Goal: Answer question/provide support: Share knowledge or assist other users

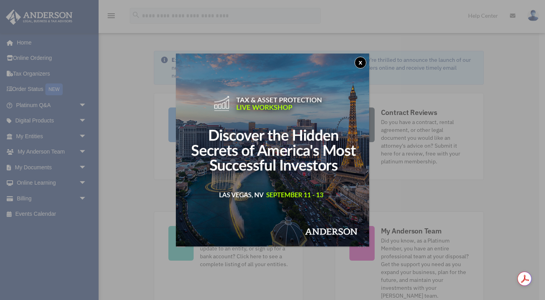
click at [363, 62] on button "x" at bounding box center [360, 63] width 12 height 12
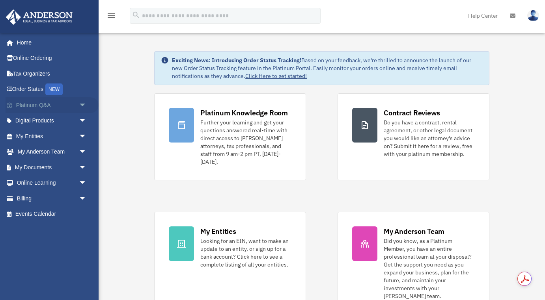
click at [48, 105] on link "Platinum Q&A arrow_drop_down" at bounding box center [52, 105] width 93 height 16
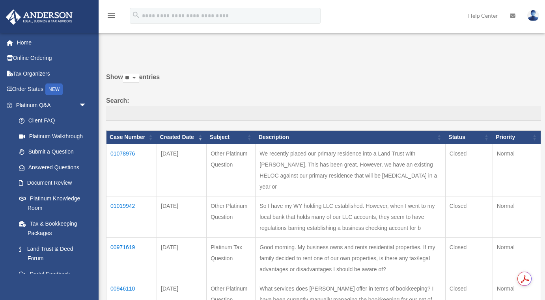
click at [130, 154] on td "01078976" at bounding box center [131, 170] width 50 height 52
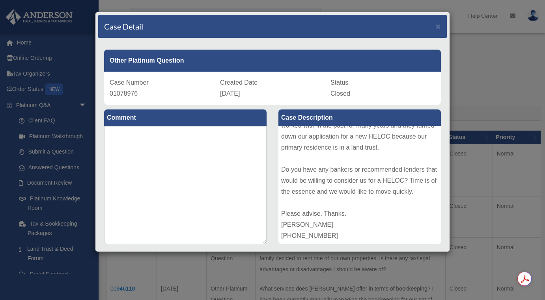
click at [475, 95] on div "Case Detail × Other Platinum Question Case Number 01078976 Created Date [DATE] …" at bounding box center [272, 150] width 545 height 300
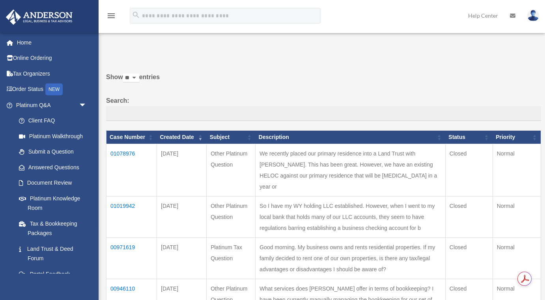
click at [535, 13] on img at bounding box center [533, 15] width 12 height 11
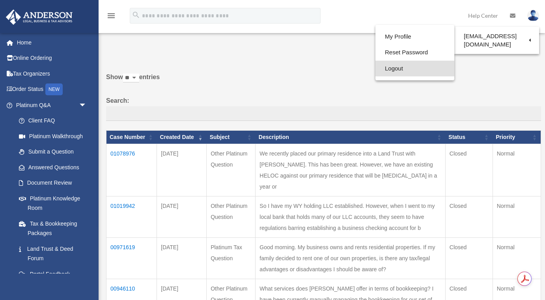
click at [403, 71] on link "Logout" at bounding box center [414, 69] width 79 height 16
